Goal: Information Seeking & Learning: Learn about a topic

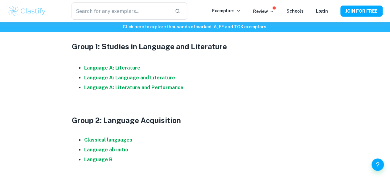
scroll to position [278, 0]
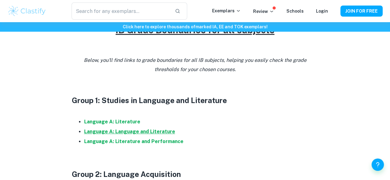
click at [118, 135] on strong "Language A: Language and Literature" at bounding box center [129, 132] width 91 height 6
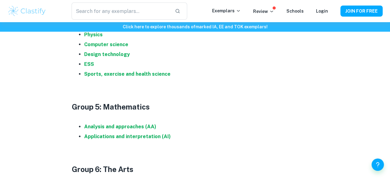
scroll to position [679, 0]
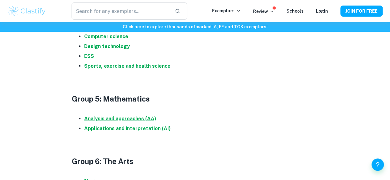
click at [112, 119] on strong "Analysis and approaches (AA)" at bounding box center [120, 119] width 72 height 6
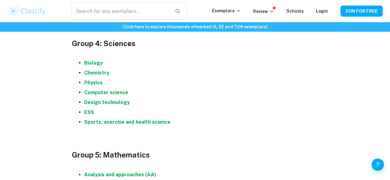
scroll to position [617, 0]
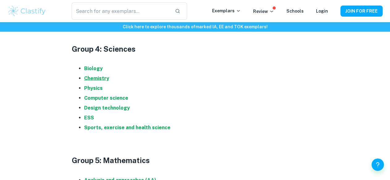
click at [94, 81] on strong "Chemistry" at bounding box center [96, 79] width 25 height 6
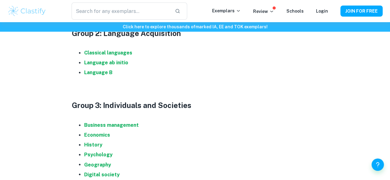
scroll to position [432, 0]
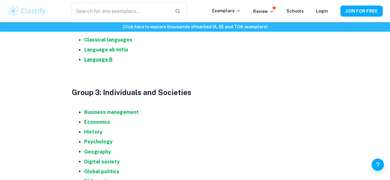
click at [91, 63] on strong "Language B" at bounding box center [98, 60] width 28 height 6
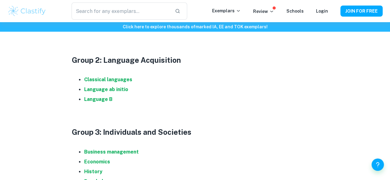
scroll to position [370, 0]
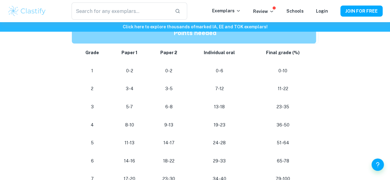
scroll to position [648, 0]
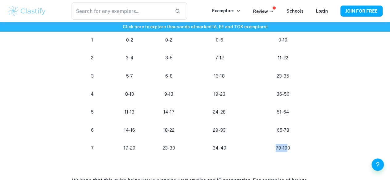
drag, startPoint x: 275, startPoint y: 154, endPoint x: 287, endPoint y: 156, distance: 12.3
click at [287, 153] on p "79-100" at bounding box center [283, 148] width 56 height 8
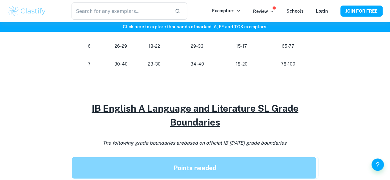
scroll to position [430, 0]
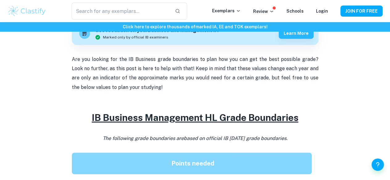
scroll to position [185, 0]
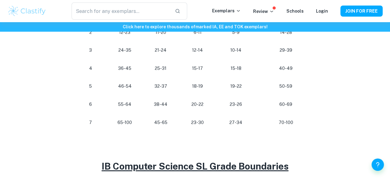
scroll to position [401, 0]
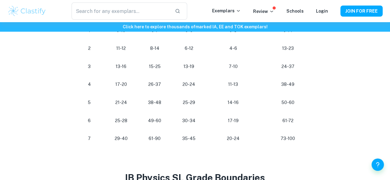
scroll to position [401, 0]
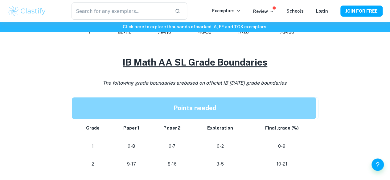
scroll to position [463, 0]
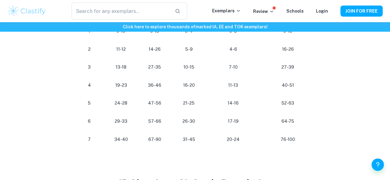
scroll to position [401, 0]
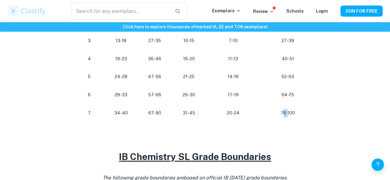
drag, startPoint x: 283, startPoint y: 117, endPoint x: 292, endPoint y: 113, distance: 10.9
click at [292, 113] on p "76-100" at bounding box center [288, 113] width 46 height 8
click at [295, 114] on p "76-100" at bounding box center [288, 113] width 46 height 8
click at [315, 118] on td "76-100" at bounding box center [289, 113] width 59 height 18
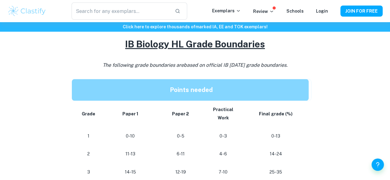
scroll to position [401, 0]
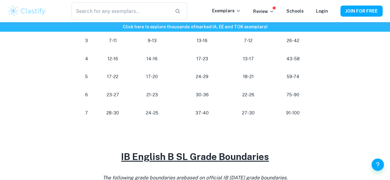
scroll to position [370, 0]
